Goal: Information Seeking & Learning: Learn about a topic

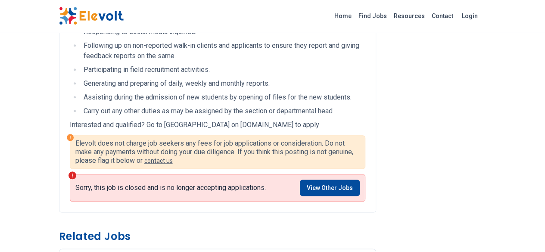
scroll to position [403, 0]
click at [340, 180] on link "View Other Jobs" at bounding box center [330, 188] width 60 height 16
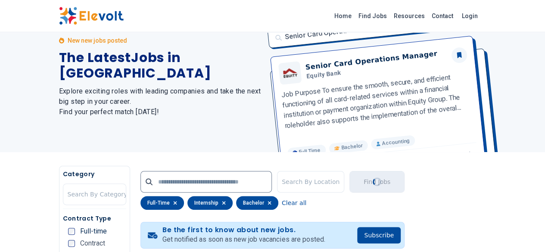
scroll to position [9, 0]
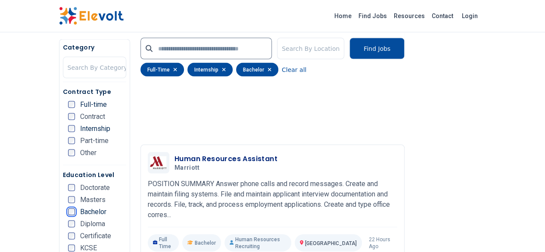
scroll to position [799, 0]
click at [258, 178] on p "POSITION SUMMARY Answer phone calls and record messages. Create and maintain fi…" at bounding box center [272, 198] width 249 height 41
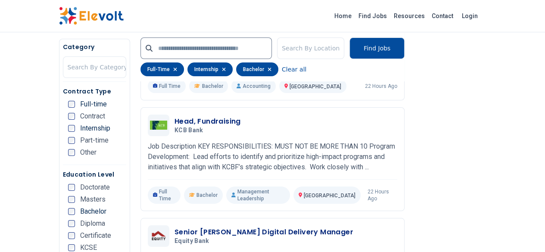
scroll to position [1531, 0]
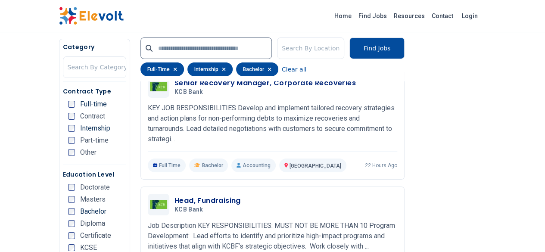
scroll to position [1453, 0]
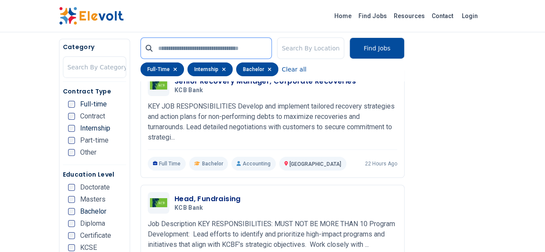
click at [140, 48] on input "text" at bounding box center [205, 48] width 131 height 22
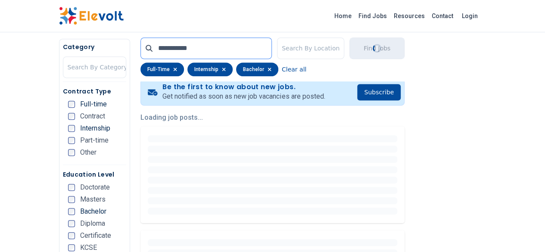
scroll to position [174, 0]
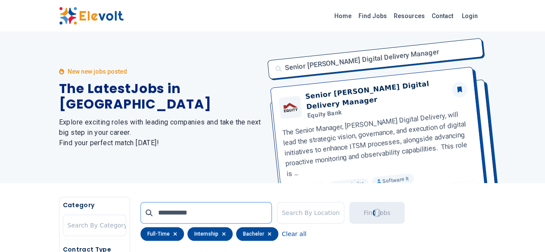
scroll to position [0, 0]
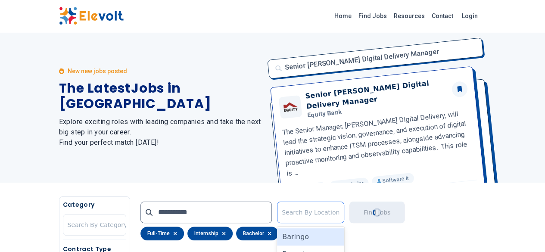
click at [328, 207] on div at bounding box center [311, 212] width 58 height 17
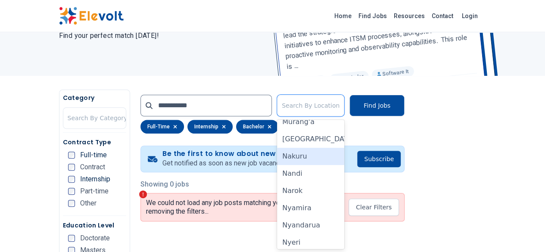
scroll to position [489, 0]
click at [314, 165] on div "Nakuru" at bounding box center [310, 158] width 67 height 17
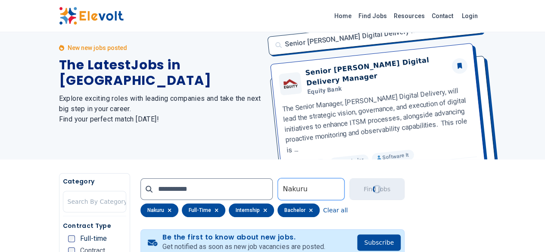
scroll to position [0, 0]
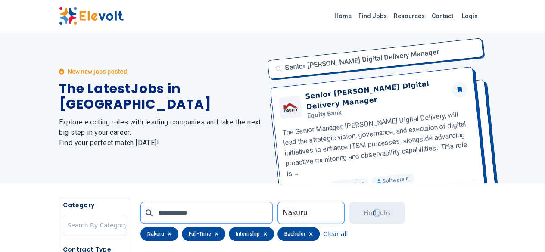
click at [173, 209] on input "**********" at bounding box center [206, 213] width 133 height 22
type input "*"
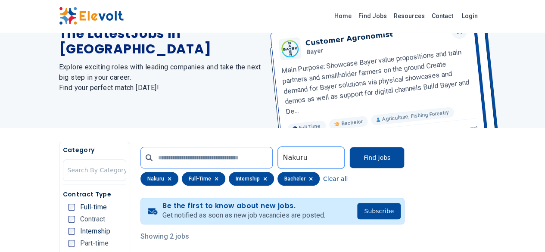
scroll to position [69, 0]
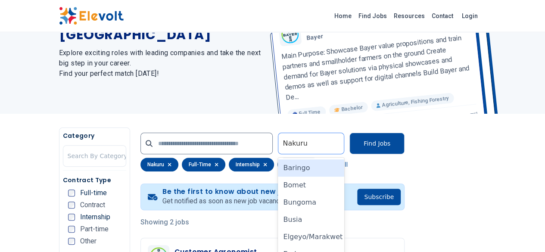
click at [339, 145] on div at bounding box center [311, 143] width 57 height 17
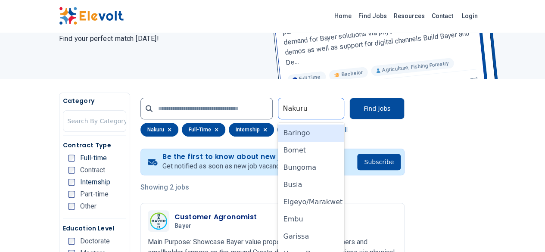
scroll to position [107, 0]
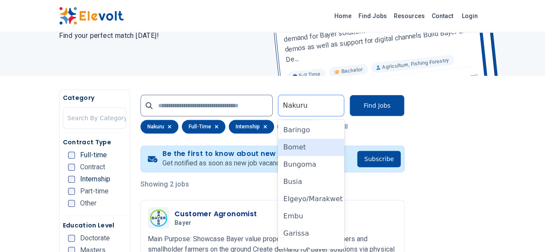
click at [344, 145] on div "Bomet" at bounding box center [311, 147] width 66 height 17
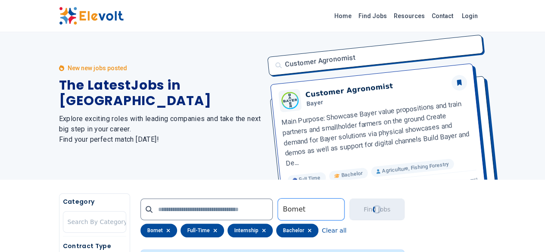
scroll to position [0, 0]
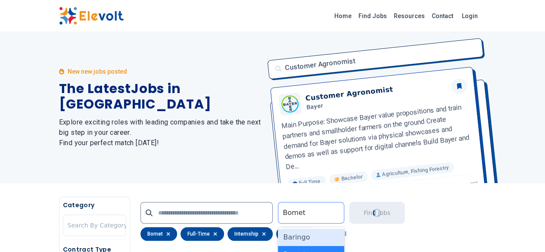
click at [339, 218] on div at bounding box center [311, 212] width 57 height 17
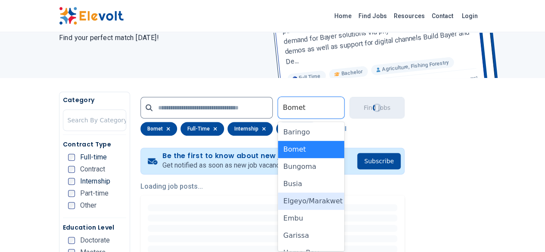
scroll to position [107, 0]
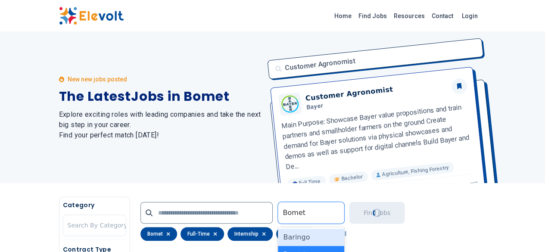
click at [346, 107] on div "Customer Agronomist Customer Agronomist Bayer Main Purpose: Showcase Bayer valu…" at bounding box center [374, 107] width 224 height 151
click at [339, 216] on div at bounding box center [311, 212] width 57 height 17
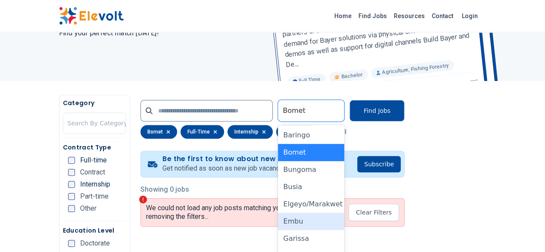
scroll to position [107, 0]
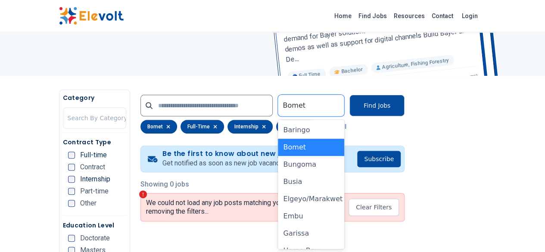
drag, startPoint x: 339, startPoint y: 216, endPoint x: 423, endPoint y: 251, distance: 91.0
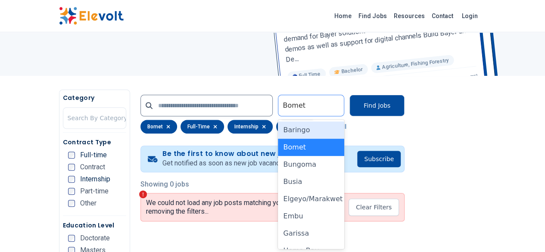
click at [0, 0] on icon at bounding box center [0, 0] width 0 height 0
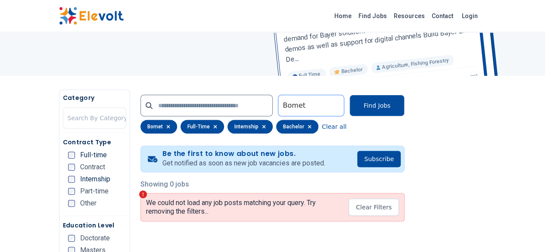
click at [0, 0] on icon at bounding box center [0, 0] width 0 height 0
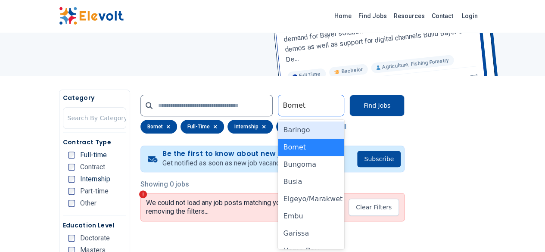
click at [0, 0] on icon at bounding box center [0, 0] width 0 height 0
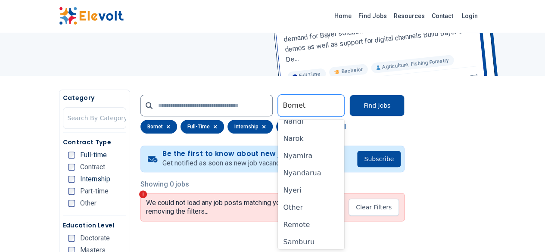
scroll to position [719, 0]
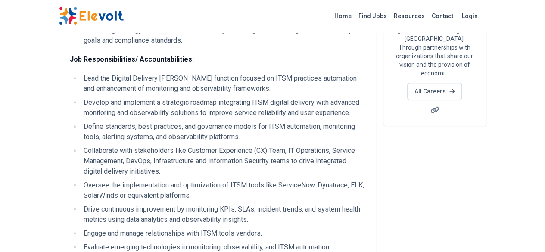
scroll to position [133, 0]
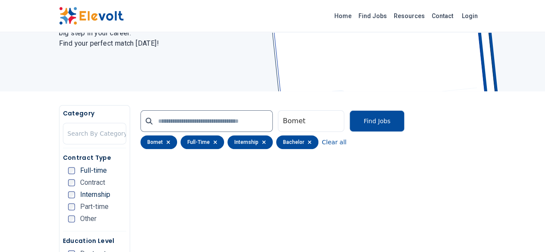
scroll to position [84, 0]
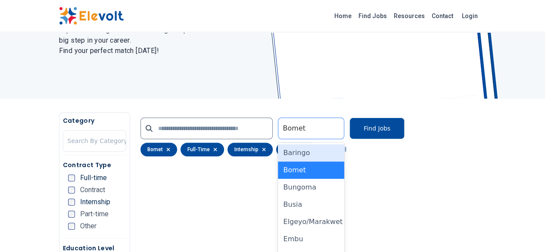
click at [0, 0] on icon at bounding box center [0, 0] width 0 height 0
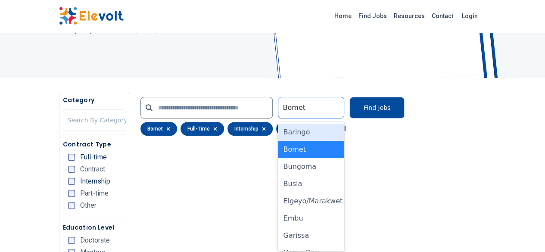
scroll to position [107, 0]
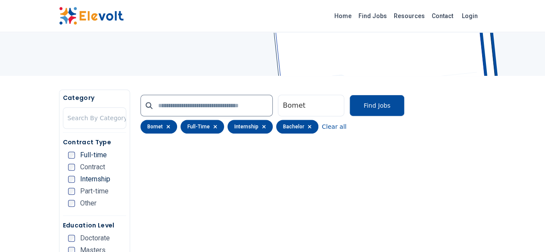
click at [322, 129] on button "Clear all" at bounding box center [334, 127] width 25 height 14
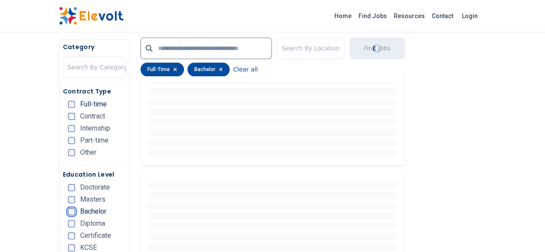
scroll to position [440, 0]
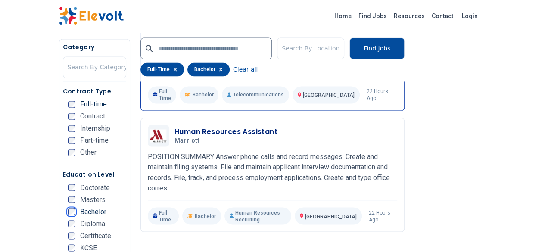
scroll to position [640, 0]
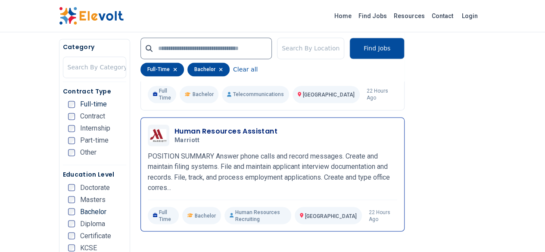
click at [229, 207] on p "Human Resources Recruiting" at bounding box center [257, 215] width 67 height 17
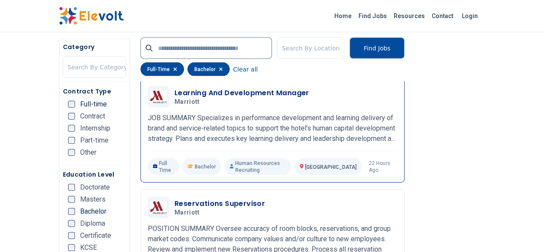
scroll to position [937, 0]
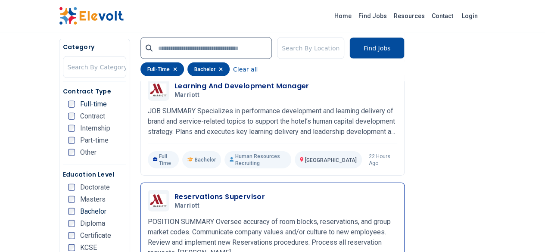
click at [305, 217] on p "POSITION SUMMARY Oversee accuracy of room blocks, reservations, and group marke…" at bounding box center [272, 237] width 249 height 41
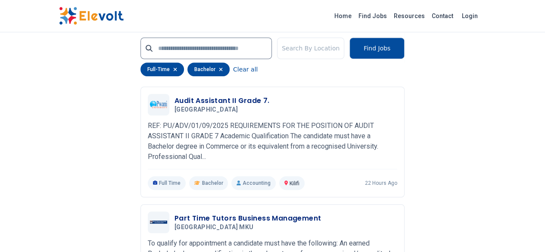
scroll to position [1839, 0]
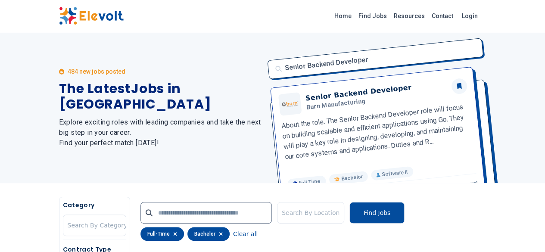
click at [361, 122] on div "Senior Backend Developer Senior Backend Developer Burn Manufacturing About the …" at bounding box center [374, 107] width 224 height 151
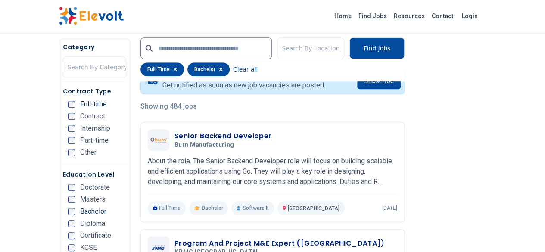
scroll to position [186, 0]
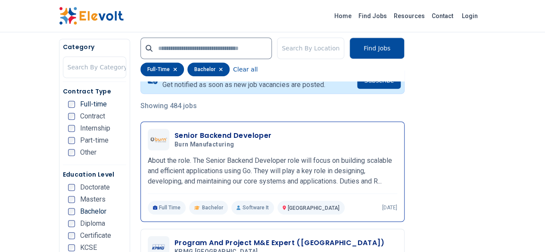
click at [223, 187] on div "Senior Backend Developer Burn Manufacturing 09/12/2025 10/12/2025 Nairobi KE Ab…" at bounding box center [272, 172] width 249 height 86
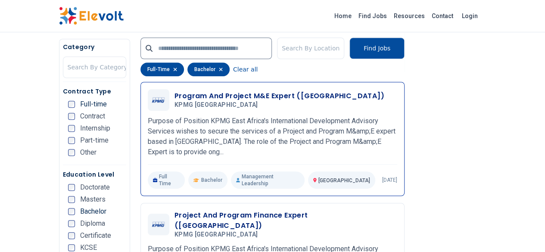
scroll to position [331, 0]
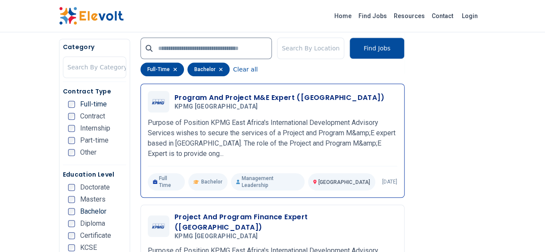
click at [242, 158] on div "Program And Project M&E Expert (Sudan) KPMG East Africa 09/12/2025 10/12/2025 N…" at bounding box center [272, 141] width 249 height 100
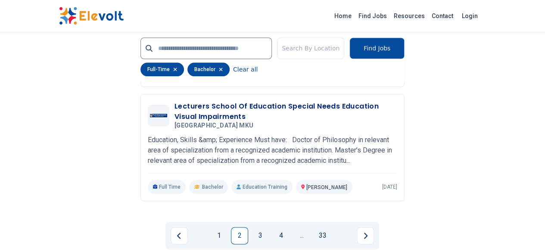
scroll to position [2028, 0]
click at [260, 227] on link "3" at bounding box center [260, 235] width 17 height 17
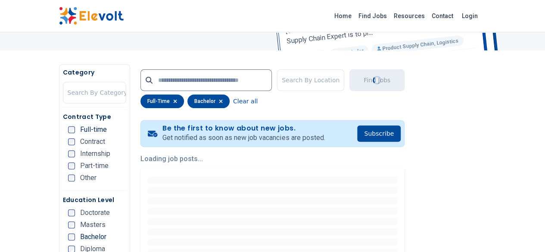
scroll to position [29, 0]
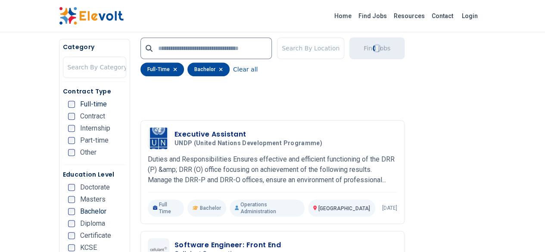
scroll to position [2035, 0]
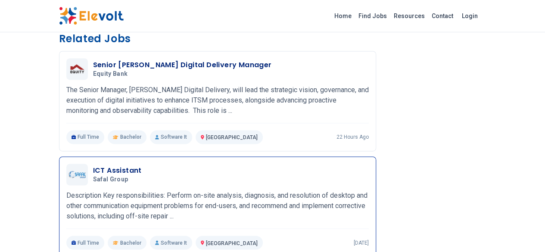
scroll to position [590, 0]
click at [223, 164] on div "ICT Assistant Safal Group [DATE] [DATE] [GEOGRAPHIC_DATA] KE Description Key re…" at bounding box center [217, 207] width 302 height 86
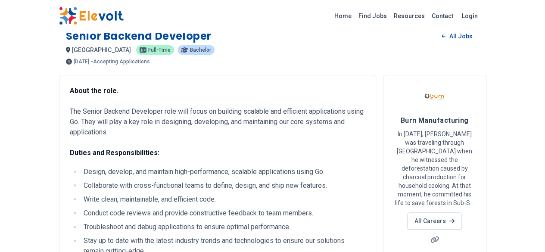
scroll to position [0, 0]
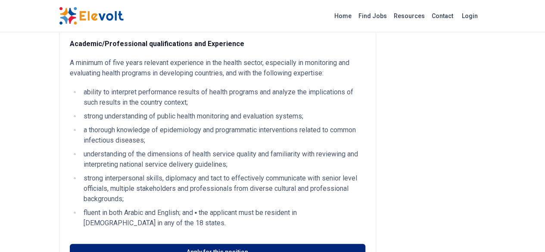
scroll to position [349, 0]
